Goal: Find specific page/section: Find specific page/section

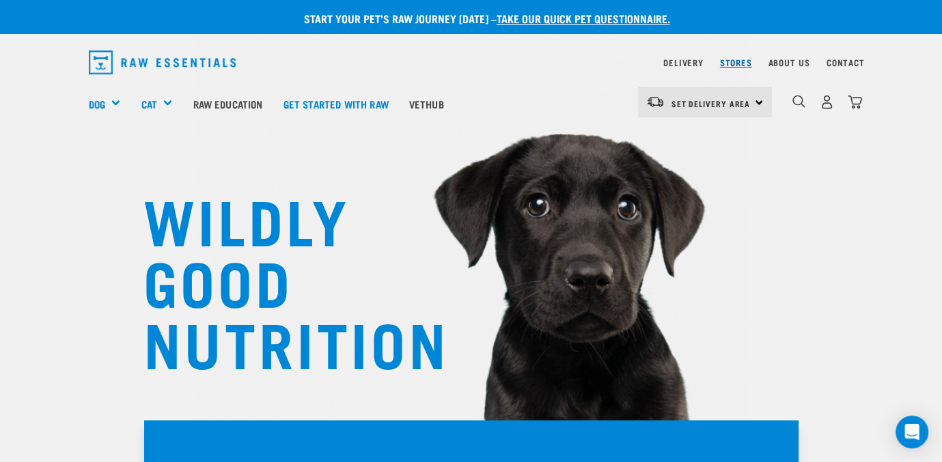
click at [739, 60] on link "Stores" at bounding box center [736, 62] width 32 height 5
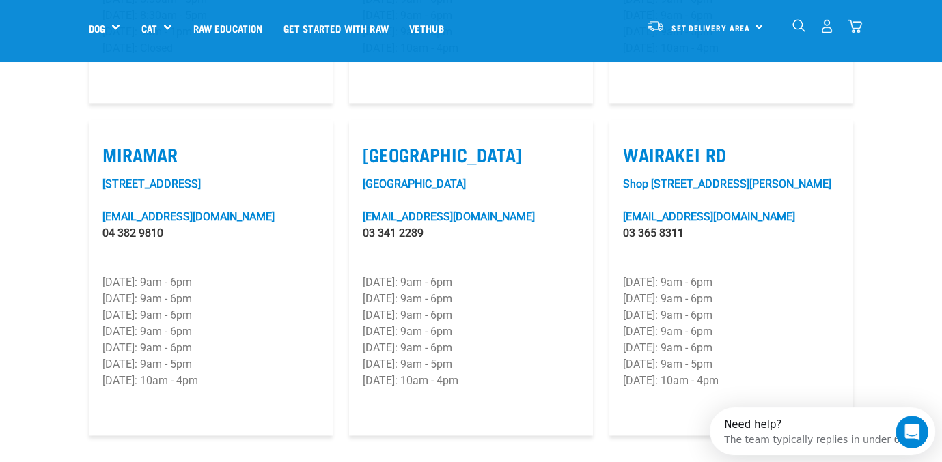
scroll to position [2049, 0]
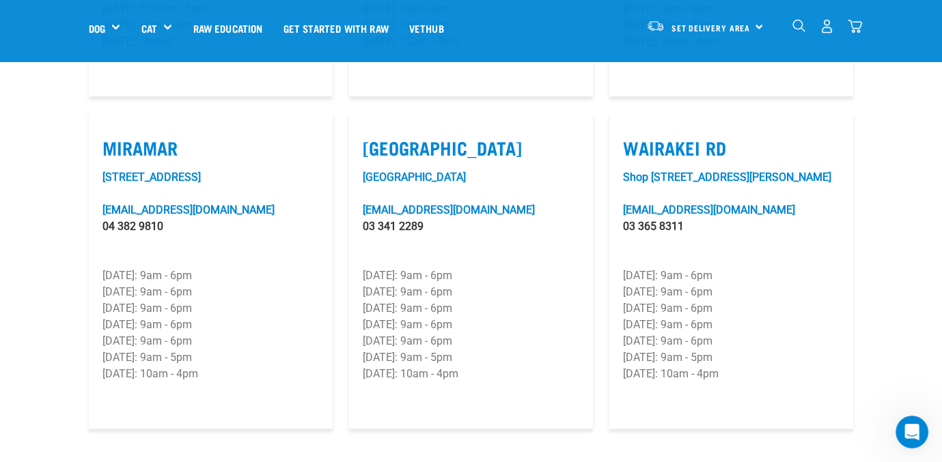
click at [462, 137] on label "Tower Junction" at bounding box center [471, 147] width 217 height 21
click at [372, 132] on input "Tower Junction" at bounding box center [367, 130] width 9 height 9
checkbox input "true"
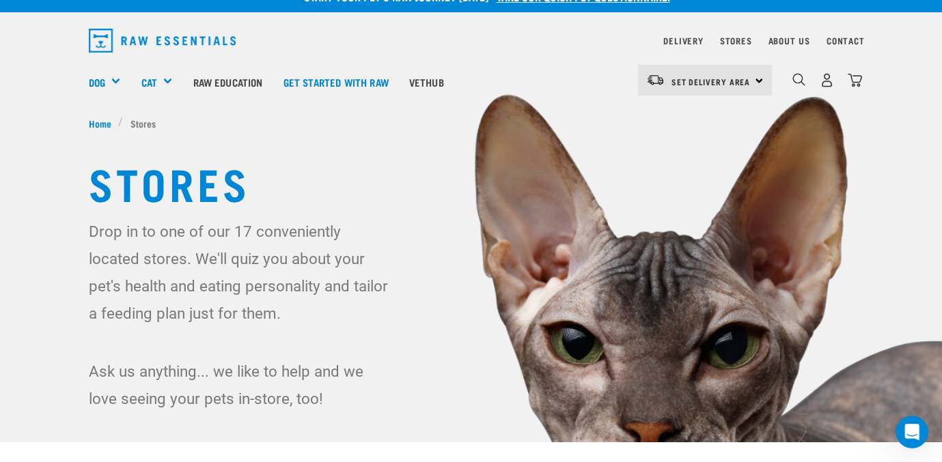
scroll to position [0, 0]
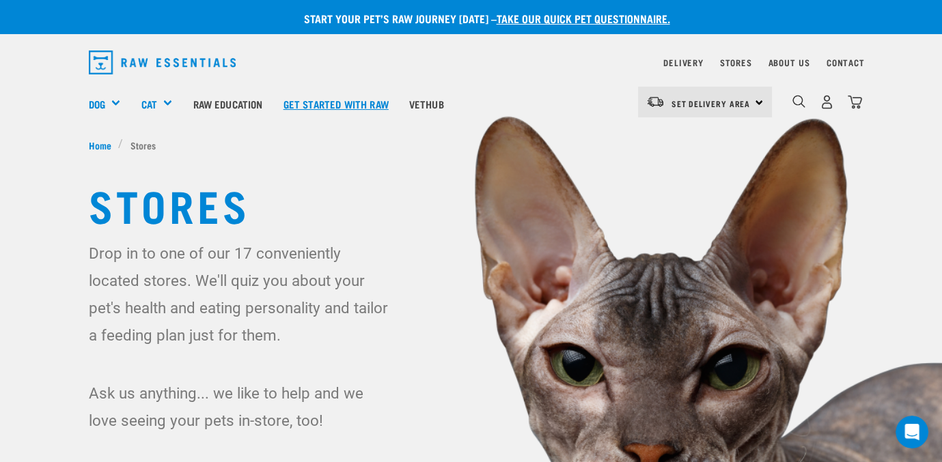
click at [372, 102] on link "Get started with Raw" at bounding box center [336, 103] width 126 height 55
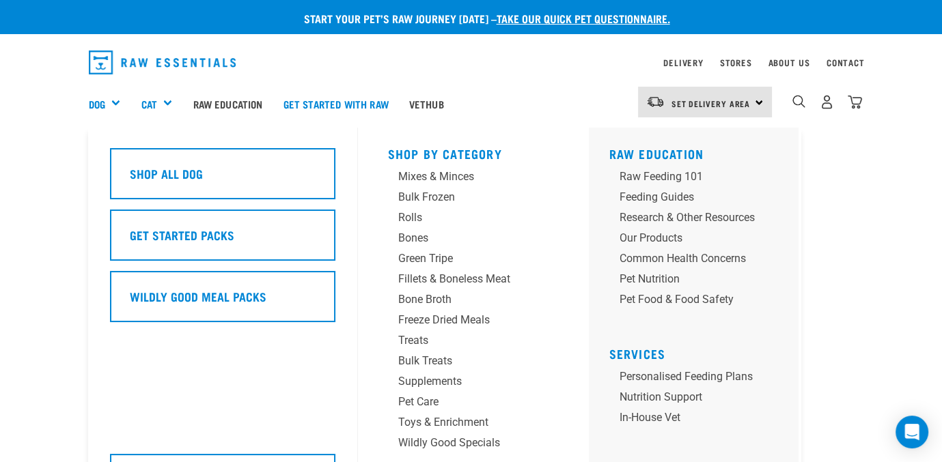
scroll to position [68, 0]
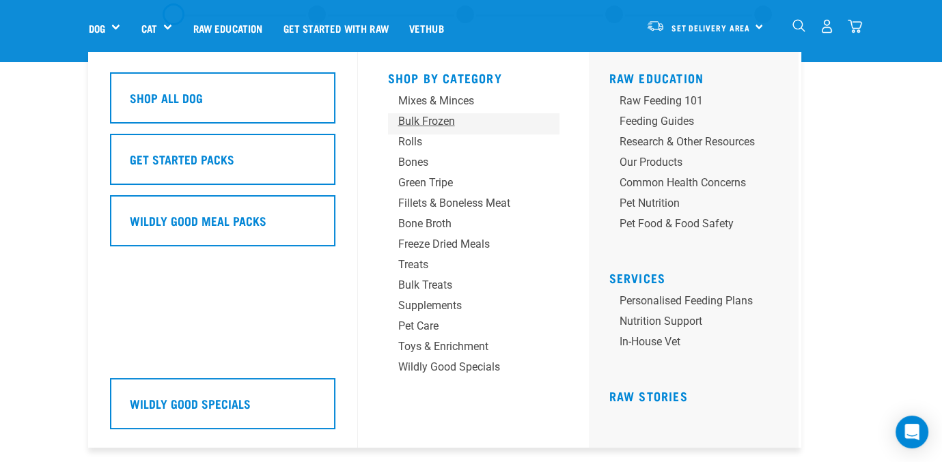
click at [443, 115] on div "Bulk Frozen" at bounding box center [462, 121] width 128 height 16
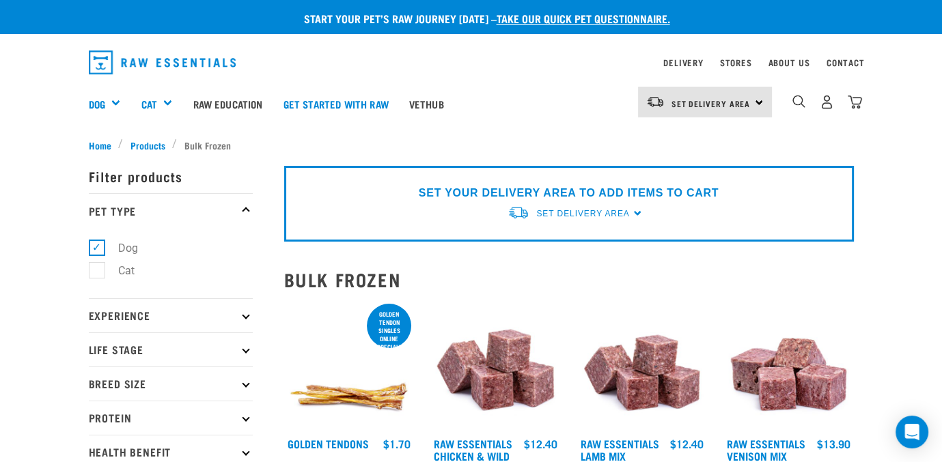
click at [800, 94] on div "0" at bounding box center [827, 102] width 70 height 31
click at [794, 96] on img "dropdown navigation" at bounding box center [798, 101] width 13 height 13
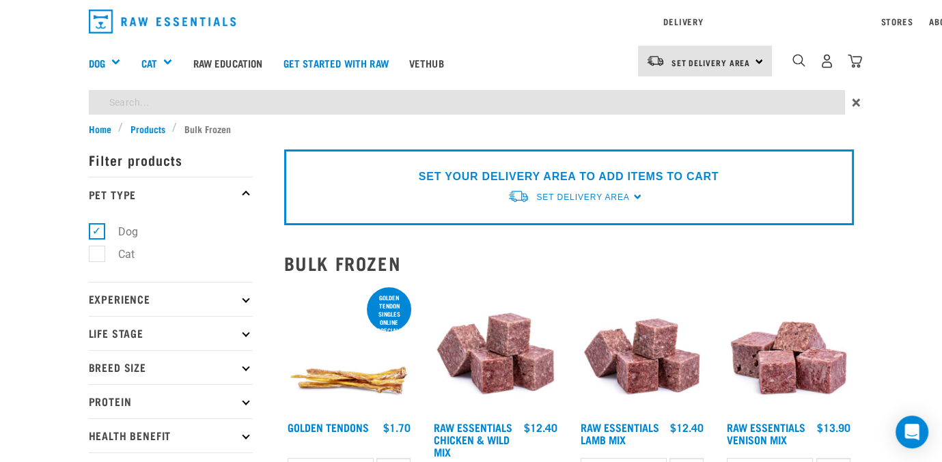
type input "vension prolean"
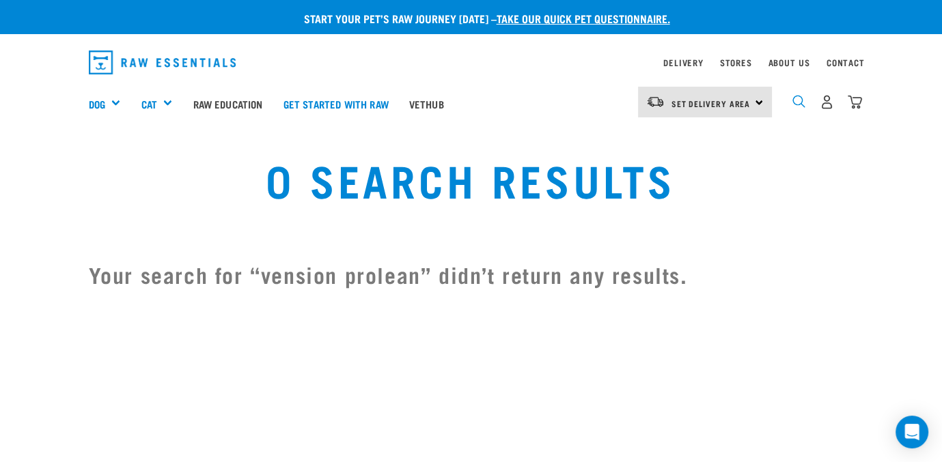
click at [793, 98] on img "dropdown navigation" at bounding box center [798, 101] width 13 height 13
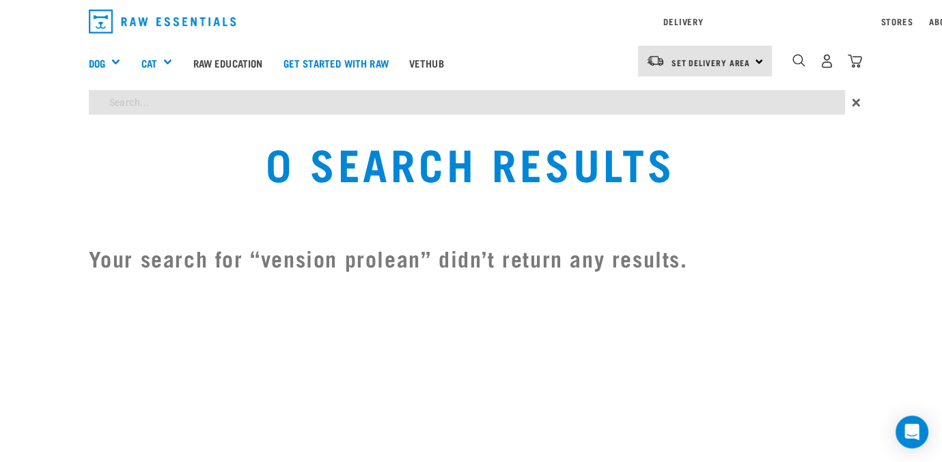
click at [379, 138] on div "Start your pet’s raw journey [DATE] – take our quick pet questionnaire. Deliver…" at bounding box center [471, 145] width 942 height 291
type input "venison"
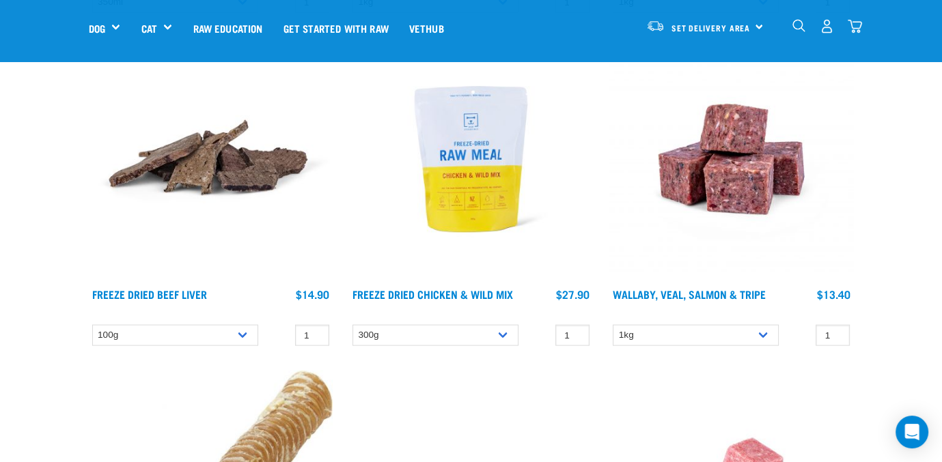
scroll to position [8196, 0]
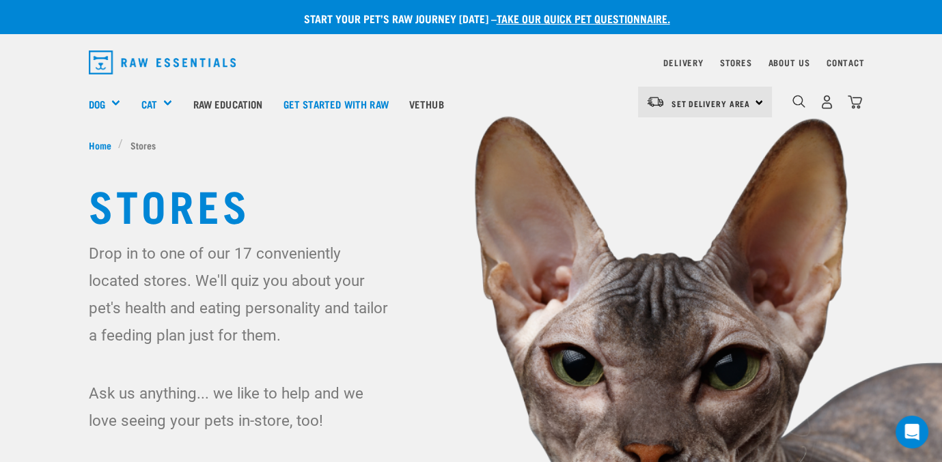
click at [143, 140] on li "Stores" at bounding box center [140, 145] width 44 height 14
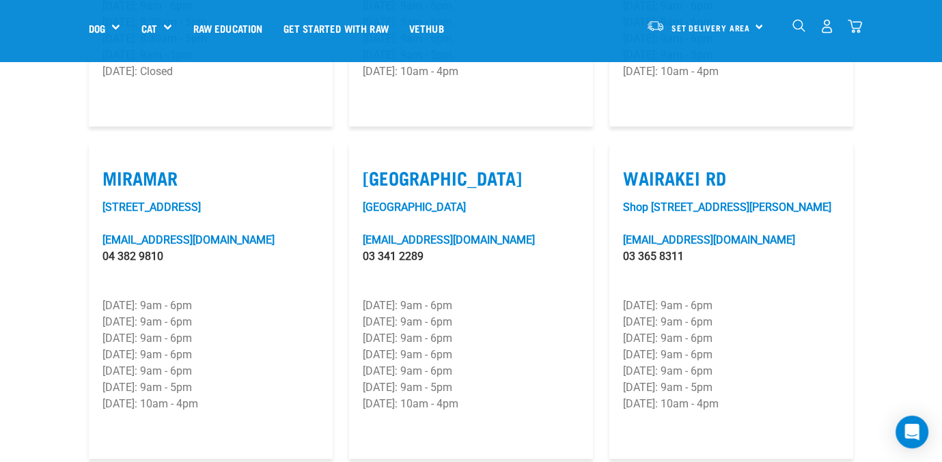
scroll to position [2049, 0]
